Goal: Communication & Community: Connect with others

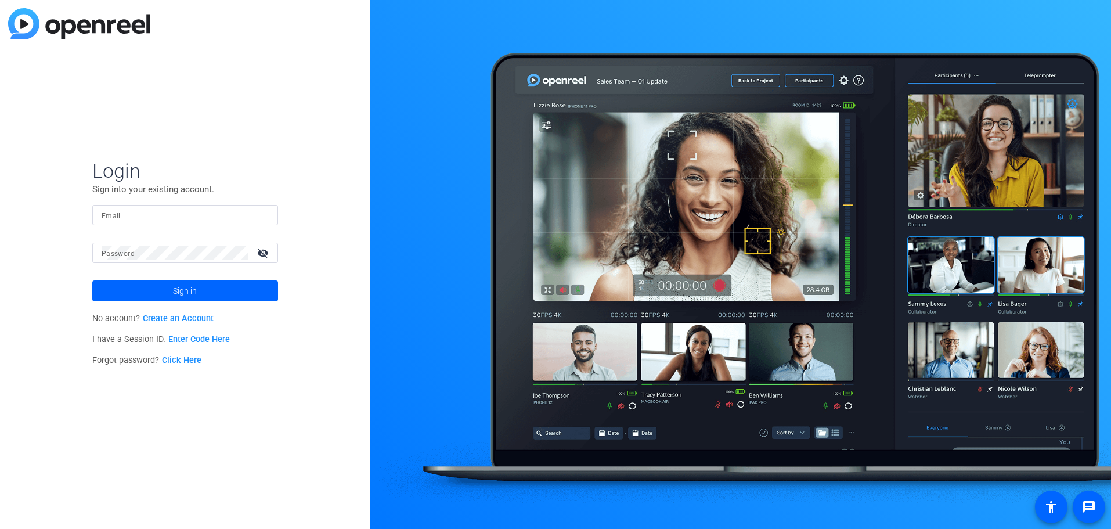
click at [261, 215] on input "Email" at bounding box center [185, 215] width 167 height 14
type input "jcho@openreel.com"
click at [234, 243] on div at bounding box center [175, 253] width 146 height 20
click at [92, 280] on button "Sign in" at bounding box center [185, 290] width 186 height 21
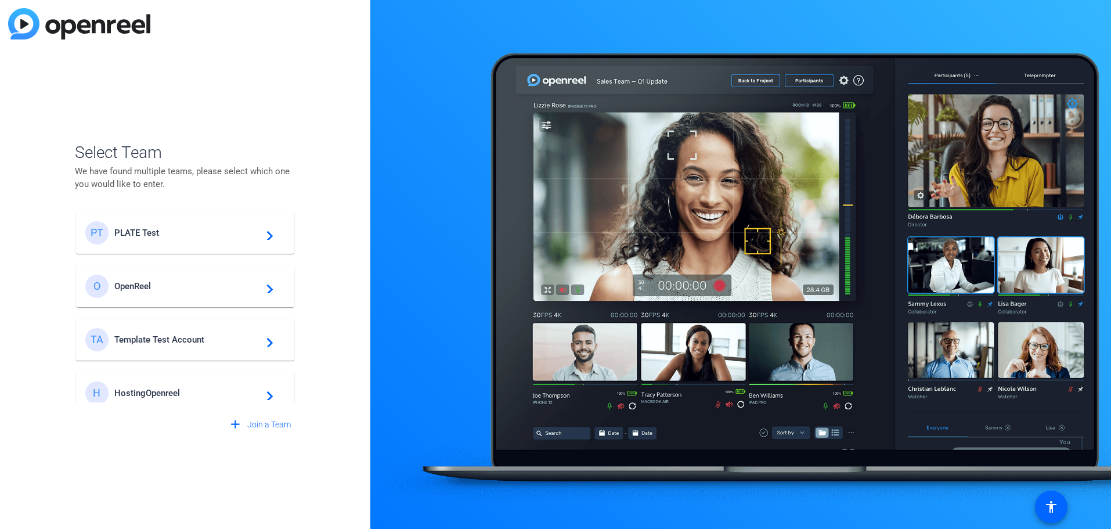
click at [210, 228] on span "PLATE Test" at bounding box center [186, 233] width 145 height 10
click at [252, 120] on openreel-guest-select-account "Select Team We have found multiple teams, please select which one you would lik…" at bounding box center [185, 264] width 221 height 341
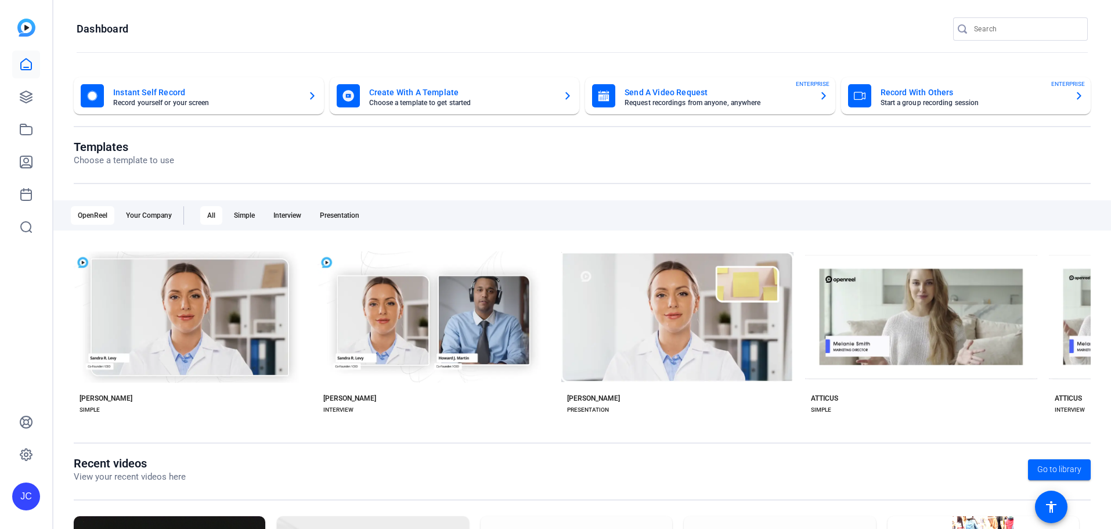
click at [269, 27] on openreel-page-title "Dashboard" at bounding box center [582, 28] width 1011 height 23
click at [24, 96] on icon at bounding box center [26, 97] width 12 height 12
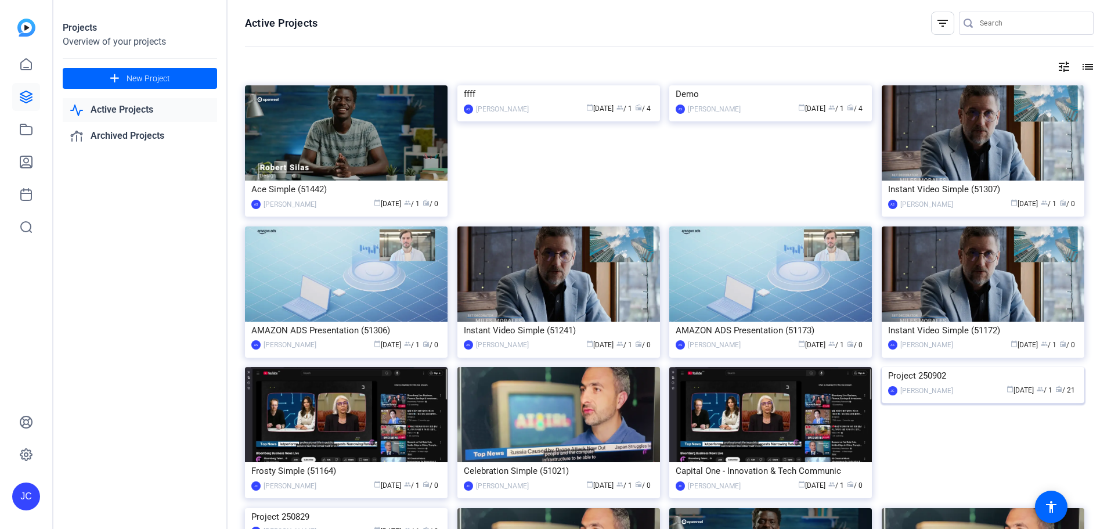
click at [926, 367] on img at bounding box center [983, 367] width 203 height 0
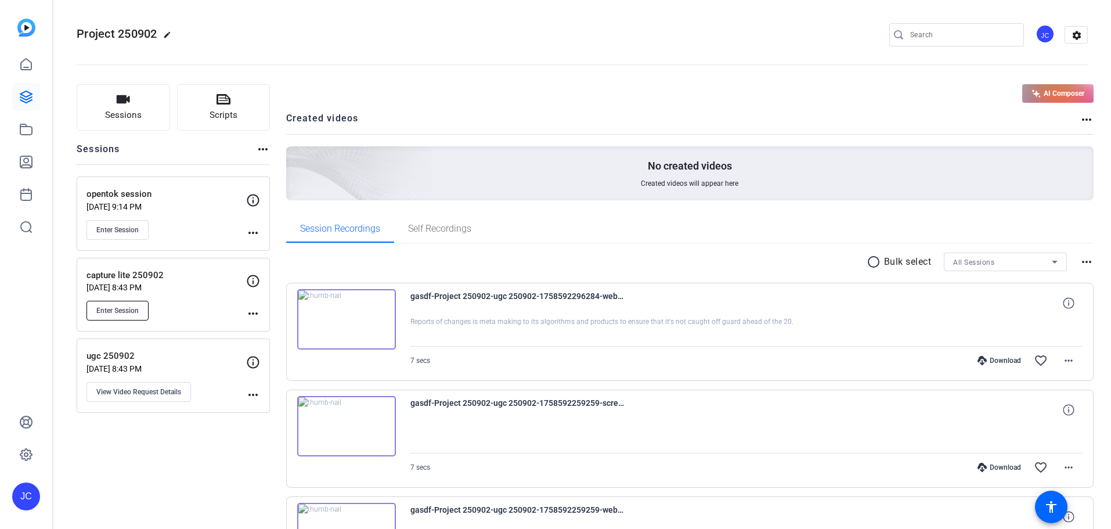
click at [106, 308] on span "Enter Session" at bounding box center [117, 310] width 42 height 9
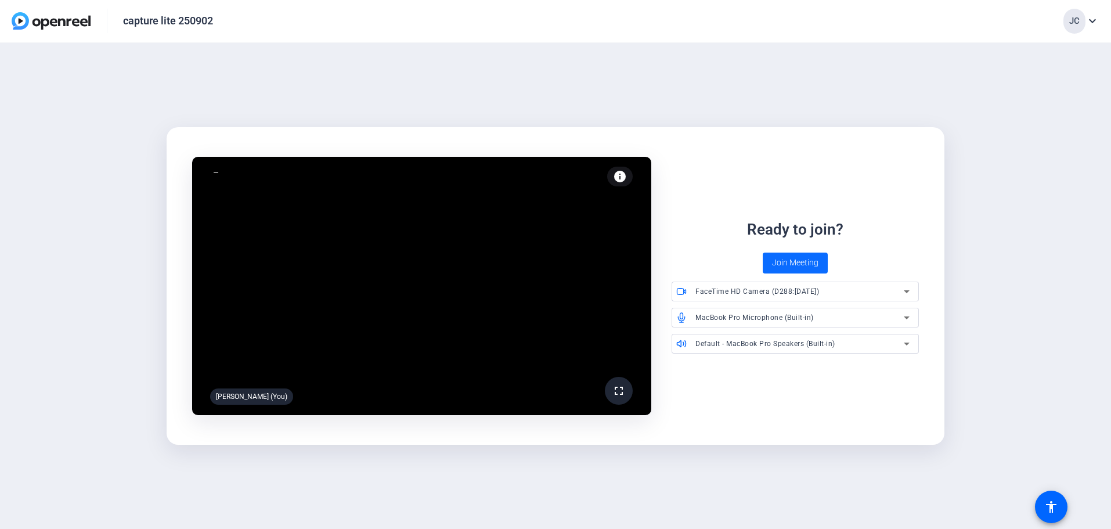
click at [781, 253] on span at bounding box center [795, 263] width 65 height 28
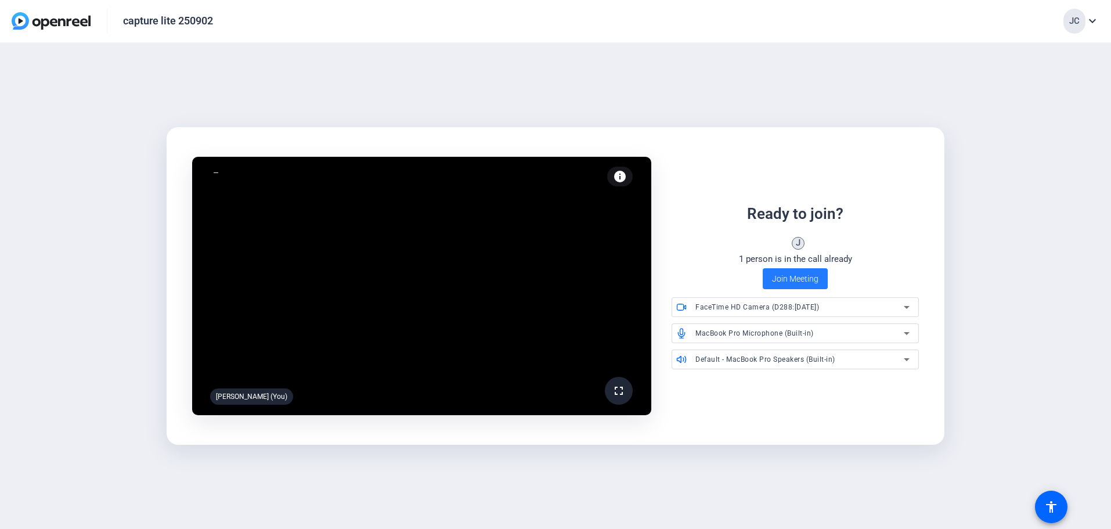
click at [785, 273] on span "Join Meeting" at bounding box center [795, 279] width 46 height 12
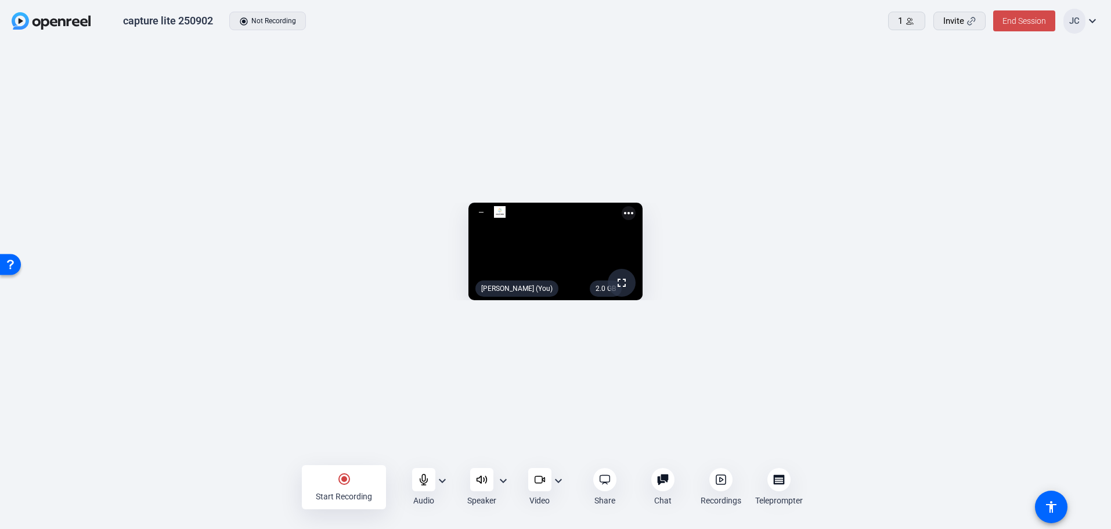
click at [1033, 18] on span "End Session" at bounding box center [1024, 20] width 44 height 9
click at [1003, 77] on span "End Session For All" at bounding box center [992, 74] width 68 height 14
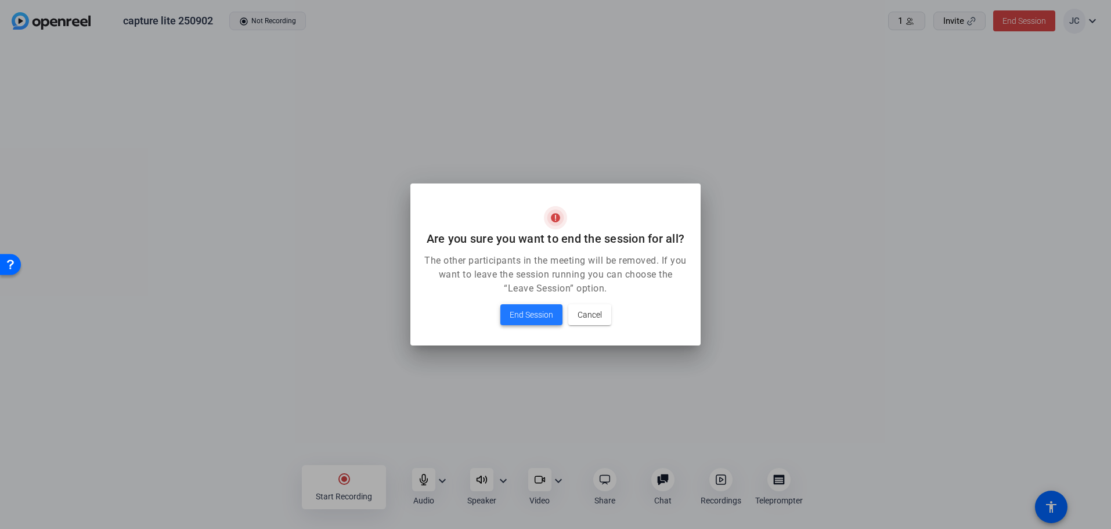
click at [525, 314] on span "End Session" at bounding box center [532, 315] width 44 height 14
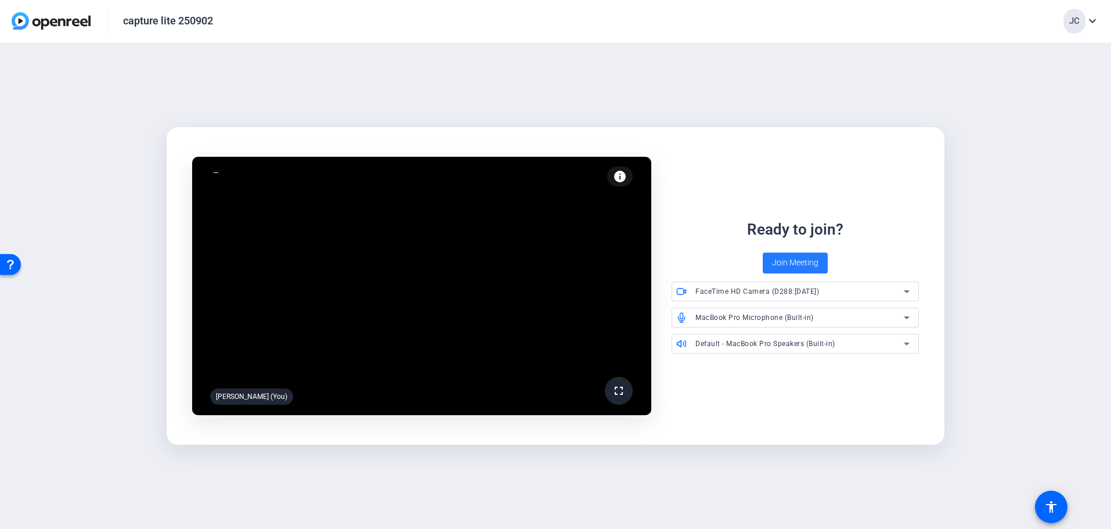
click at [783, 262] on span "Join Meeting" at bounding box center [795, 263] width 46 height 12
